Goal: Task Accomplishment & Management: Manage account settings

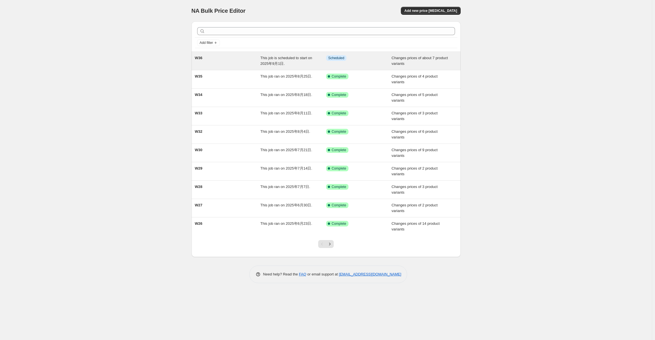
click at [256, 66] on div "W36" at bounding box center [228, 60] width 66 height 11
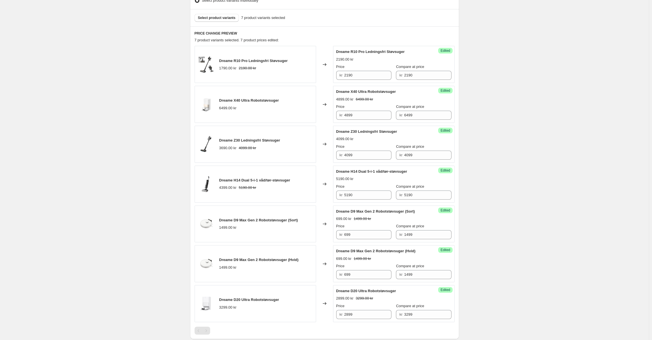
scroll to position [170, 0]
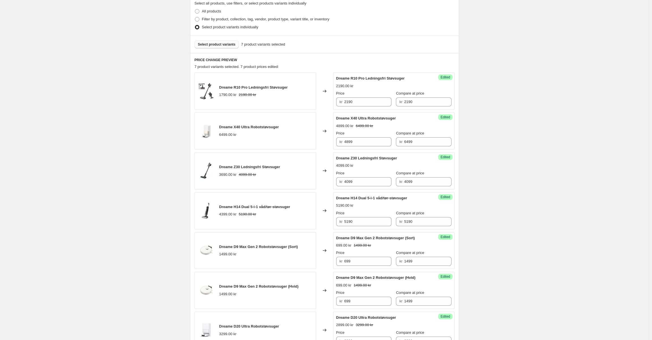
click at [223, 45] on span "Select product variants" at bounding box center [217, 44] width 38 height 5
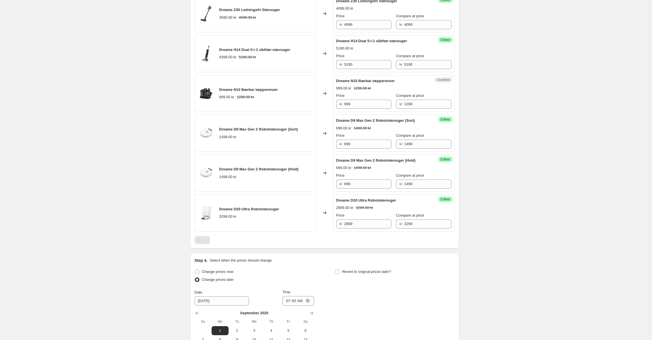
scroll to position [368, 0]
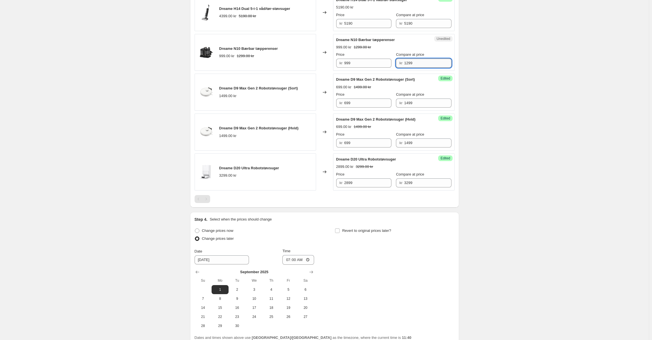
click at [416, 63] on input "1299" at bounding box center [427, 63] width 47 height 9
click at [358, 63] on input "999" at bounding box center [367, 63] width 47 height 9
click at [428, 66] on input "1299" at bounding box center [427, 63] width 47 height 9
click at [367, 67] on input "999" at bounding box center [367, 63] width 47 height 9
paste input "12"
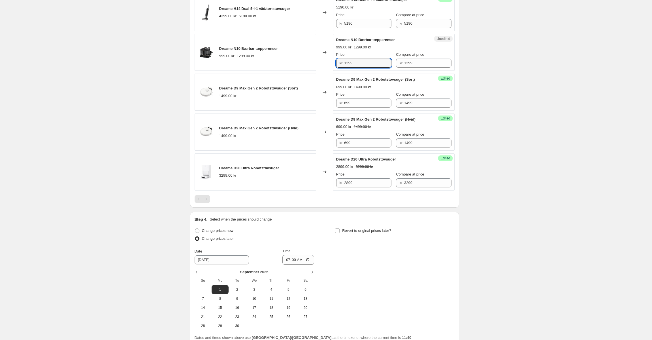
type input "1299"
drag, startPoint x: 489, startPoint y: 65, endPoint x: 488, endPoint y: 68, distance: 3.2
click at [489, 65] on div "W36. This page is ready W36 Info Scheduled Copy to new job Delete job More acti…" at bounding box center [324, 12] width 649 height 760
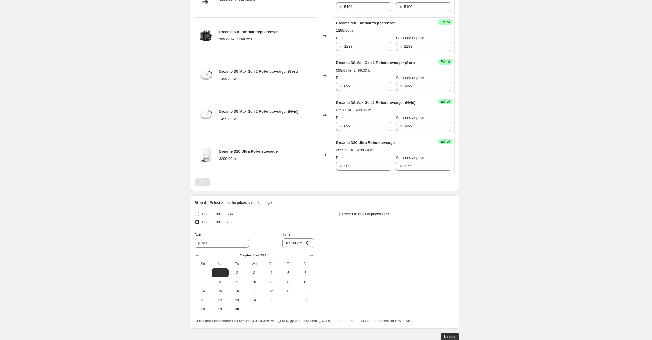
scroll to position [420, 0]
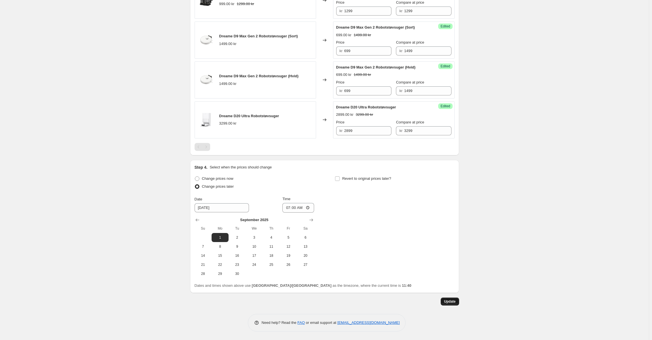
click at [454, 303] on span "Update" at bounding box center [450, 301] width 12 height 5
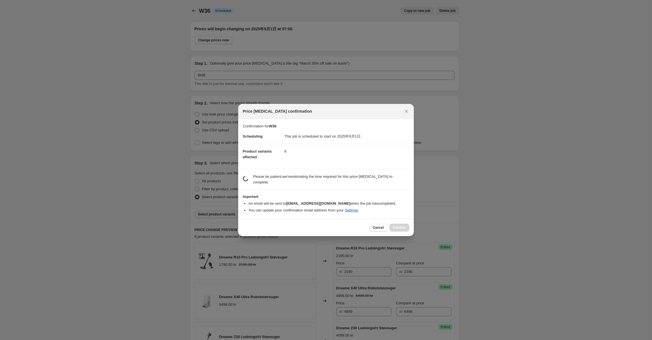
scroll to position [0, 0]
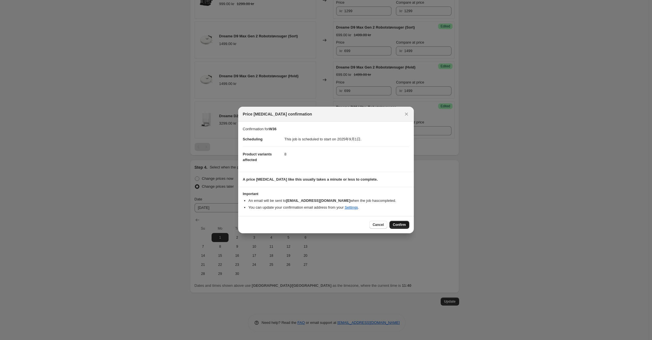
click at [400, 226] on span "Confirm" at bounding box center [399, 225] width 13 height 5
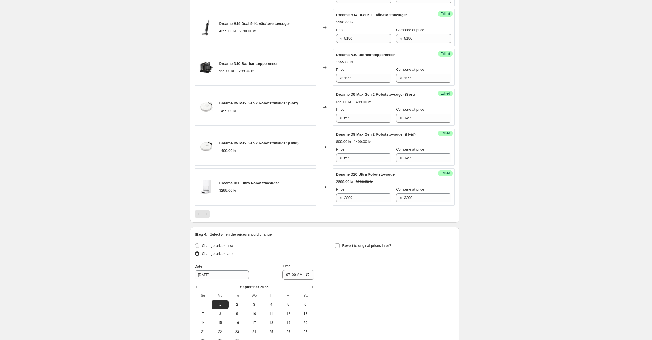
scroll to position [250, 0]
